Goal: Task Accomplishment & Management: Use online tool/utility

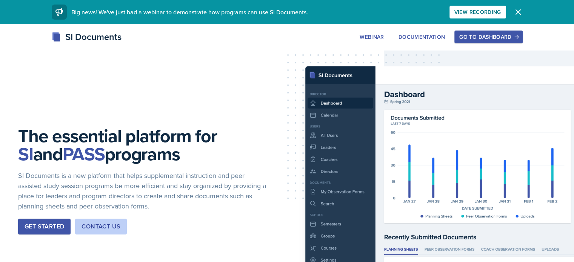
click at [520, 13] on icon "button" at bounding box center [518, 12] width 5 height 5
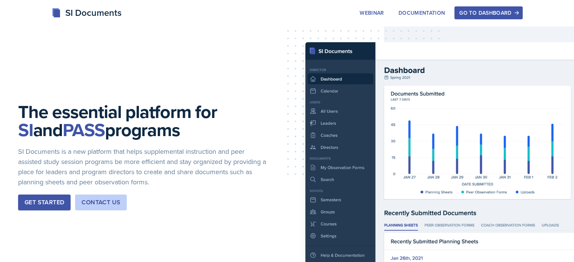
click at [517, 12] on div "Go to Dashboard" at bounding box center [488, 13] width 58 height 6
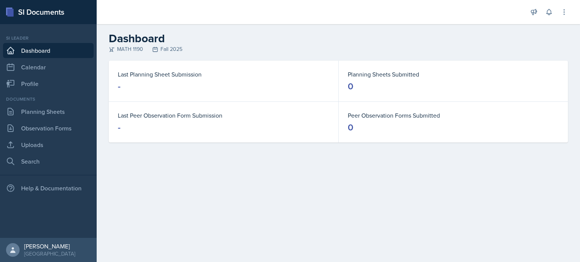
drag, startPoint x: 521, startPoint y: 1, endPoint x: 438, endPoint y: 35, distance: 90.2
click at [438, 35] on h2 "Dashboard" at bounding box center [338, 39] width 459 height 14
click at [206, 56] on header "Dashboard MATH 1190 Fall 2025" at bounding box center [338, 42] width 483 height 37
click at [26, 51] on link "Dashboard" at bounding box center [48, 50] width 91 height 15
click at [538, 12] on button at bounding box center [534, 12] width 14 height 14
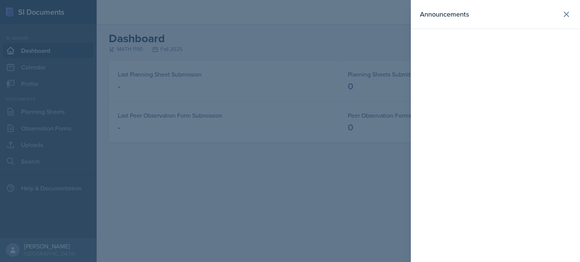
click at [395, 56] on div at bounding box center [290, 131] width 580 height 262
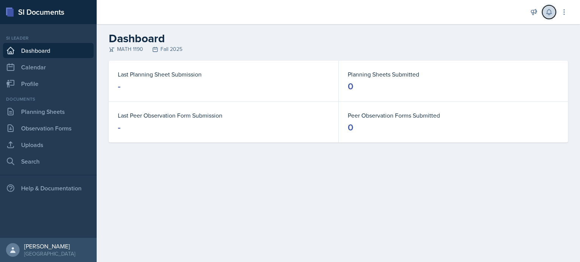
click at [549, 10] on icon at bounding box center [549, 12] width 8 height 8
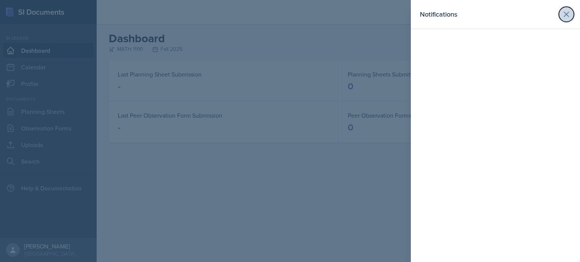
click at [565, 13] on icon at bounding box center [566, 14] width 5 height 5
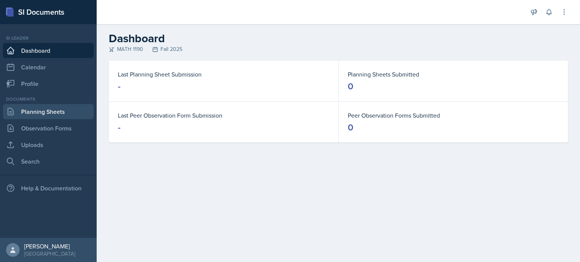
click at [63, 114] on link "Planning Sheets" at bounding box center [48, 111] width 91 height 15
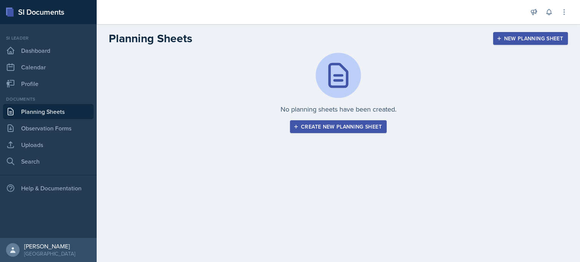
click at [347, 132] on button "Create new planning sheet" at bounding box center [338, 126] width 97 height 13
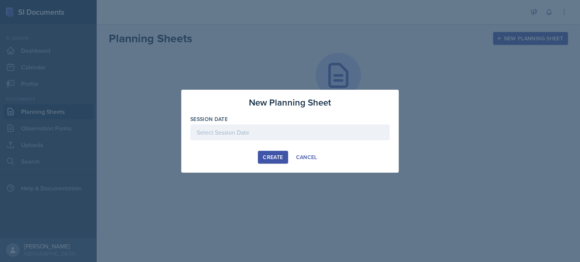
click at [272, 138] on div at bounding box center [289, 133] width 199 height 16
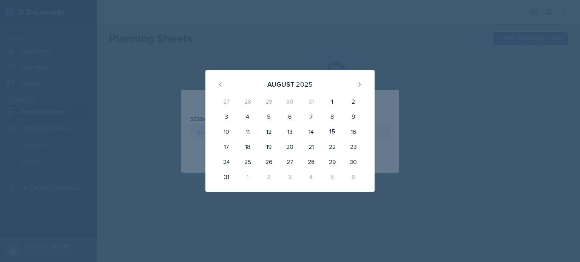
click at [275, 46] on div at bounding box center [290, 131] width 580 height 262
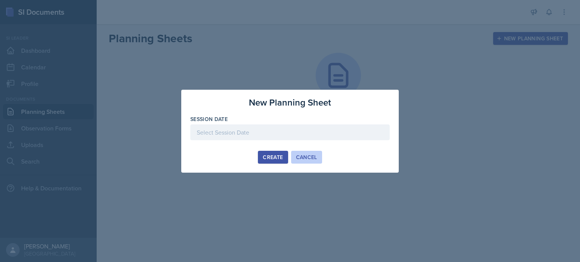
click at [301, 157] on div "Cancel" at bounding box center [306, 157] width 21 height 6
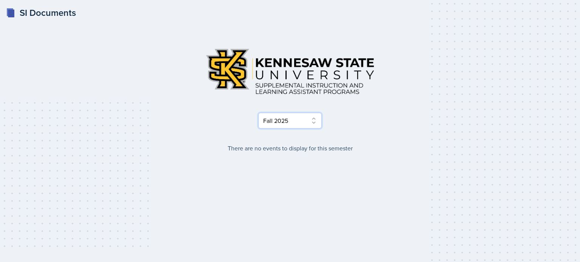
click at [312, 122] on select "Select Semester Fall 2025 Summer 2025 Spring 2025 Fall 2024 Summer 2024 Spring …" at bounding box center [289, 121] width 63 height 16
select select "515a866e-7596-43ee-a538-4da7a47c8e37"
click at [258, 113] on select "Select Semester Fall 2025 Summer 2025 Spring 2025 Fall 2024 Summer 2024 Spring …" at bounding box center [289, 121] width 63 height 16
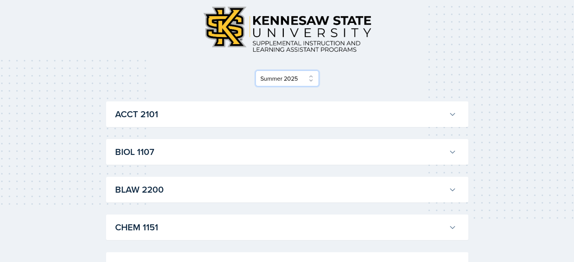
scroll to position [44, 0]
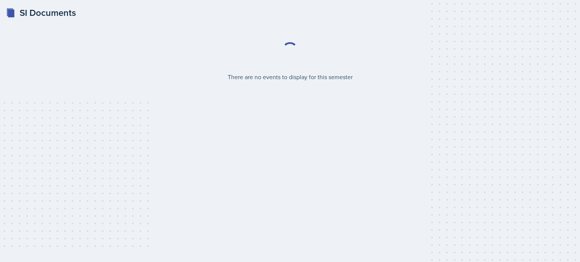
select select "2bed604d-1099-4043-b1bc-2365e8740244"
